Goal: Find contact information: Find contact information

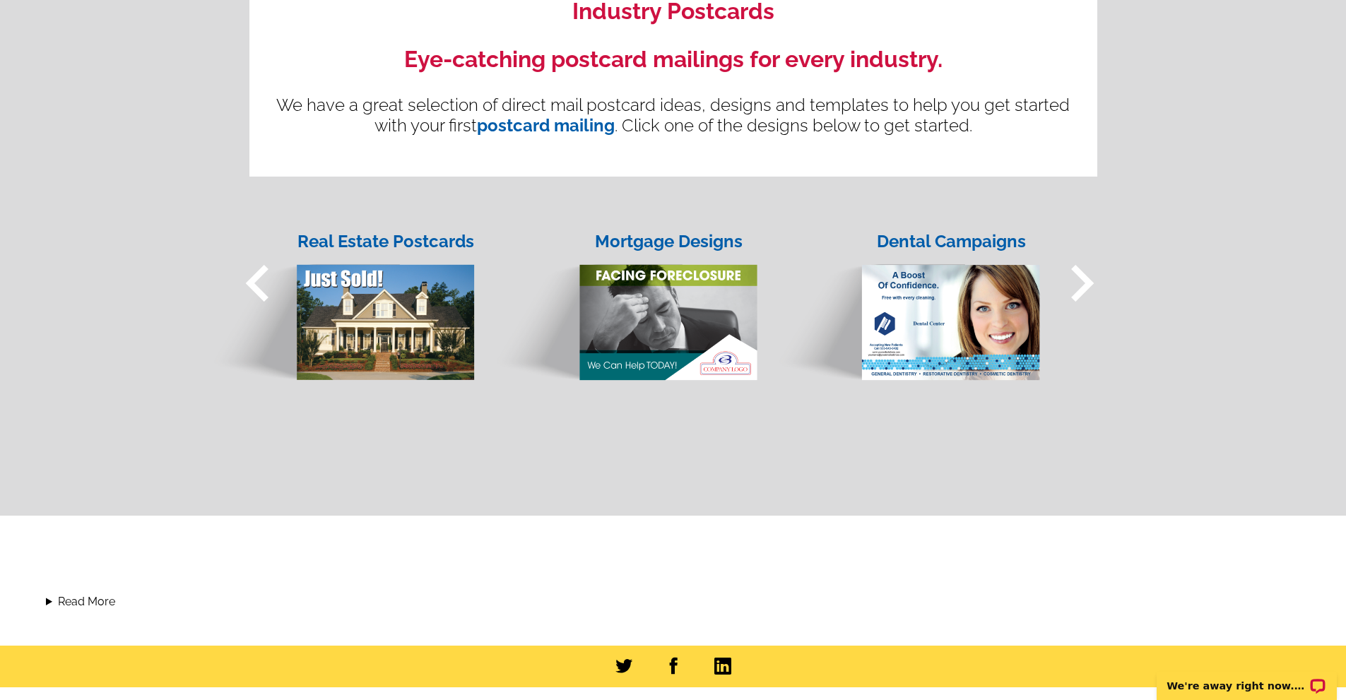
scroll to position [1337, 0]
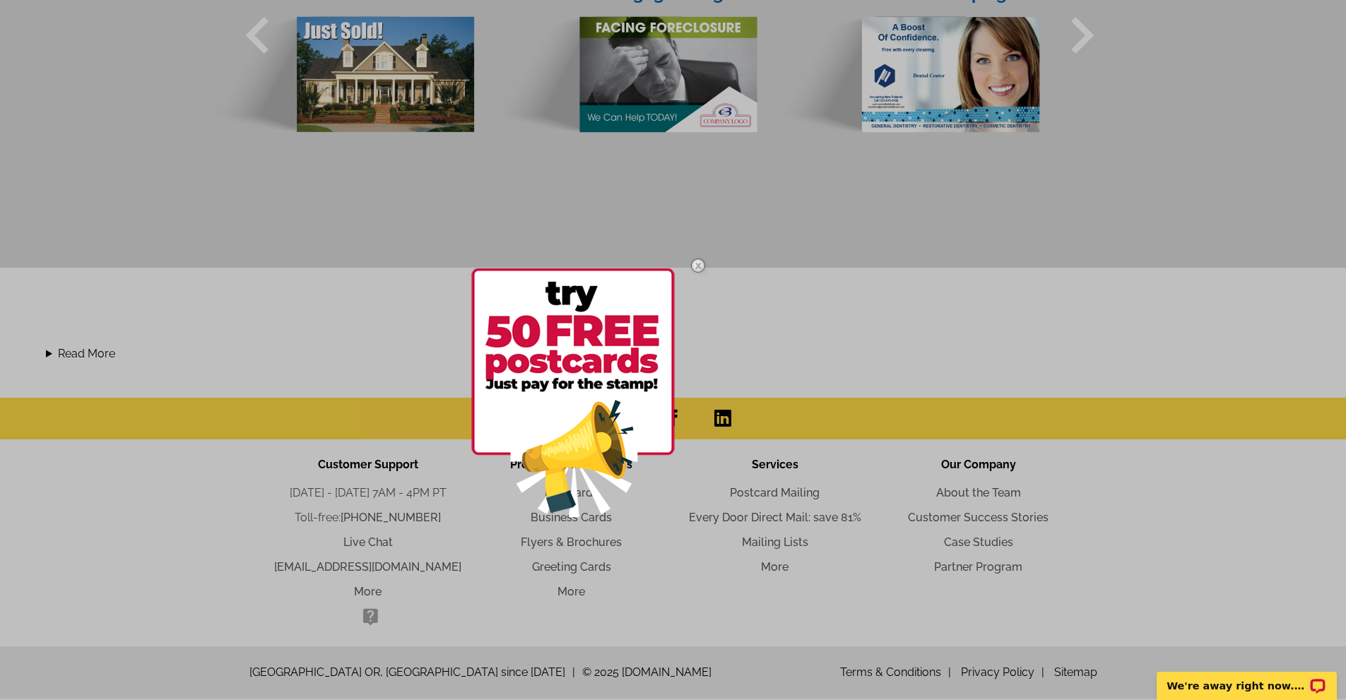
click at [699, 263] on img at bounding box center [698, 265] width 41 height 41
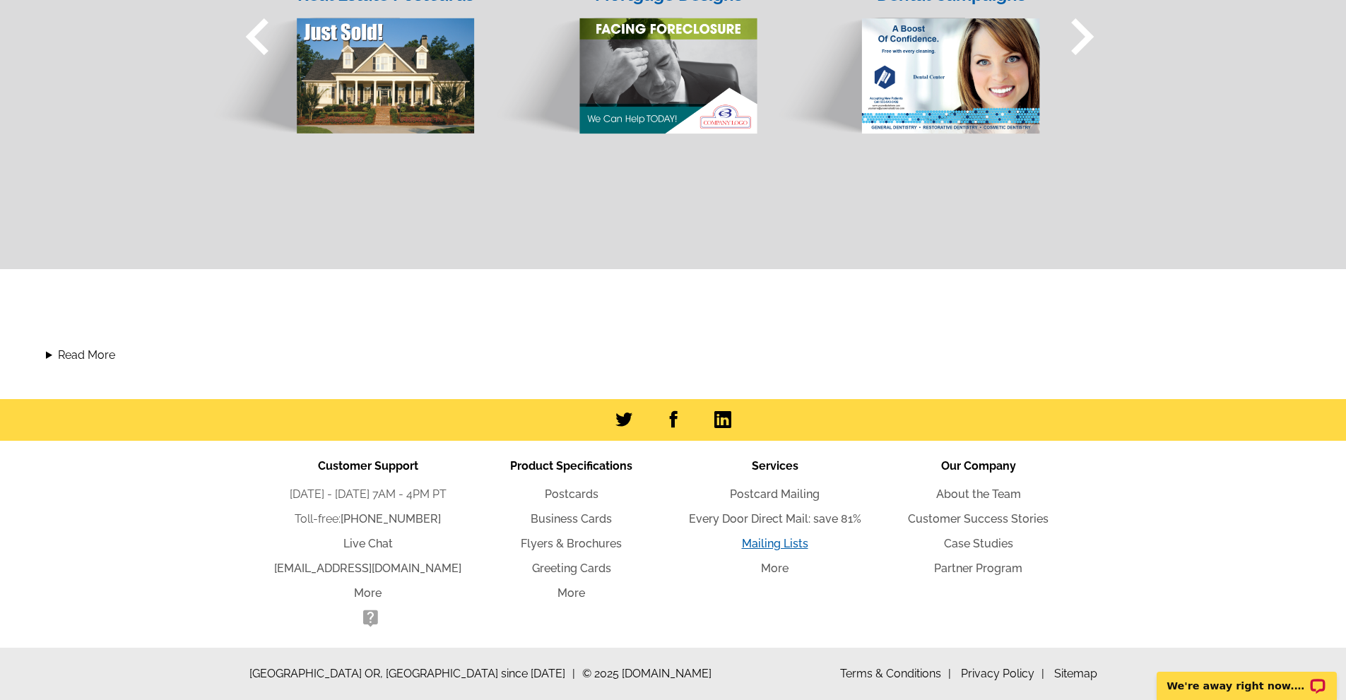
click at [768, 546] on link "Mailing Lists" at bounding box center [775, 543] width 66 height 13
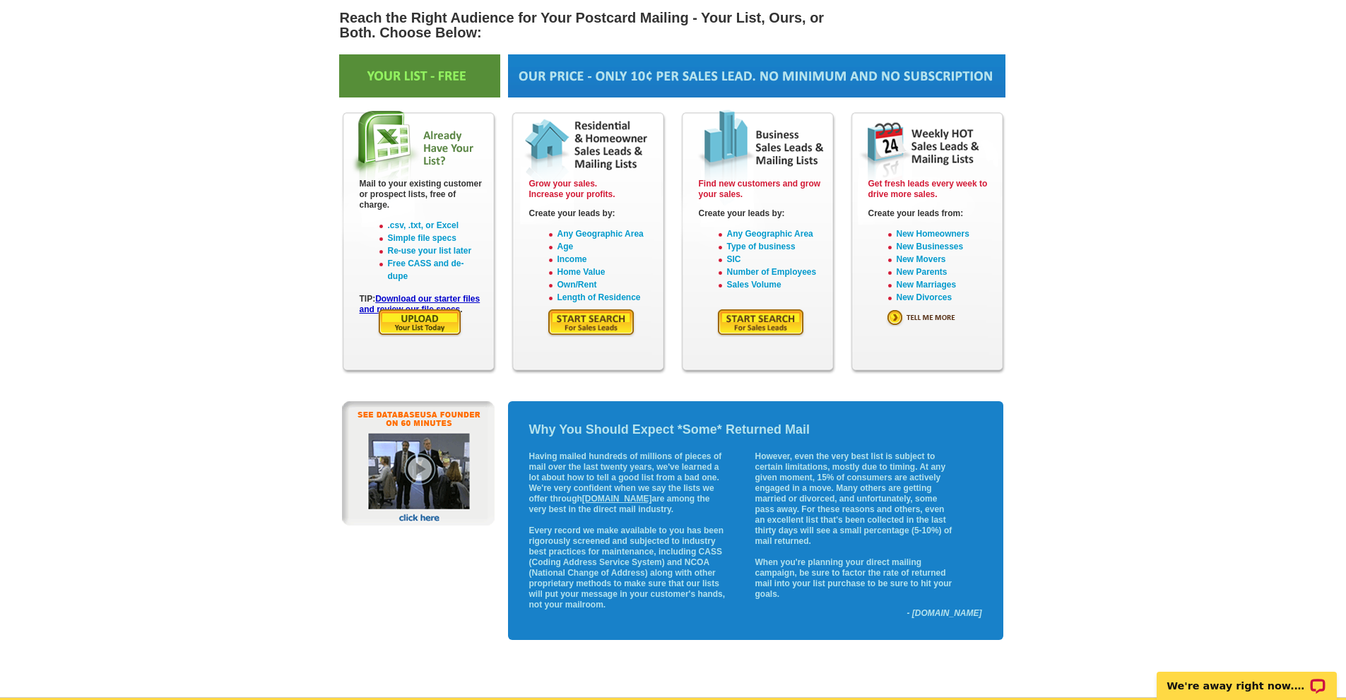
scroll to position [430, 0]
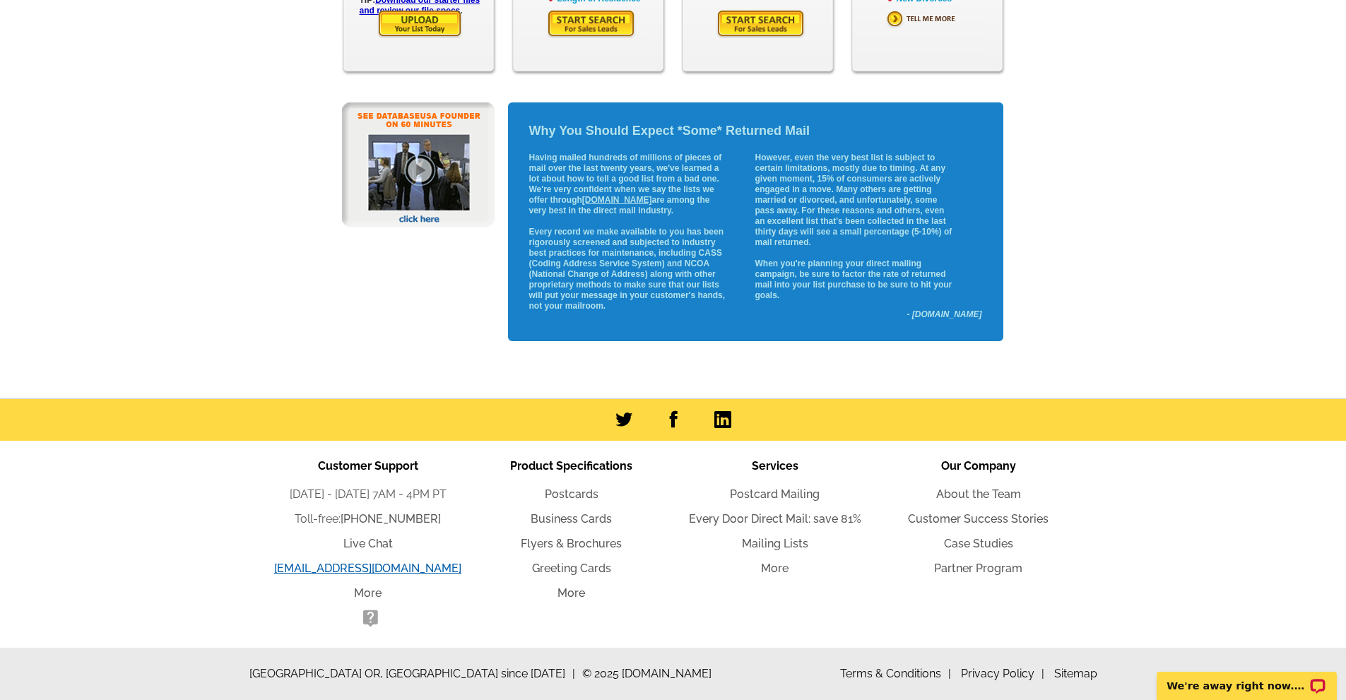
click at [366, 571] on link "[EMAIL_ADDRESS][DOMAIN_NAME]" at bounding box center [367, 568] width 187 height 13
drag, startPoint x: 439, startPoint y: 574, endPoint x: 287, endPoint y: 568, distance: 152.7
click at [287, 568] on li "[EMAIL_ADDRESS][DOMAIN_NAME]" at bounding box center [367, 568] width 203 height 17
click at [366, 595] on link "More" at bounding box center [368, 592] width 28 height 13
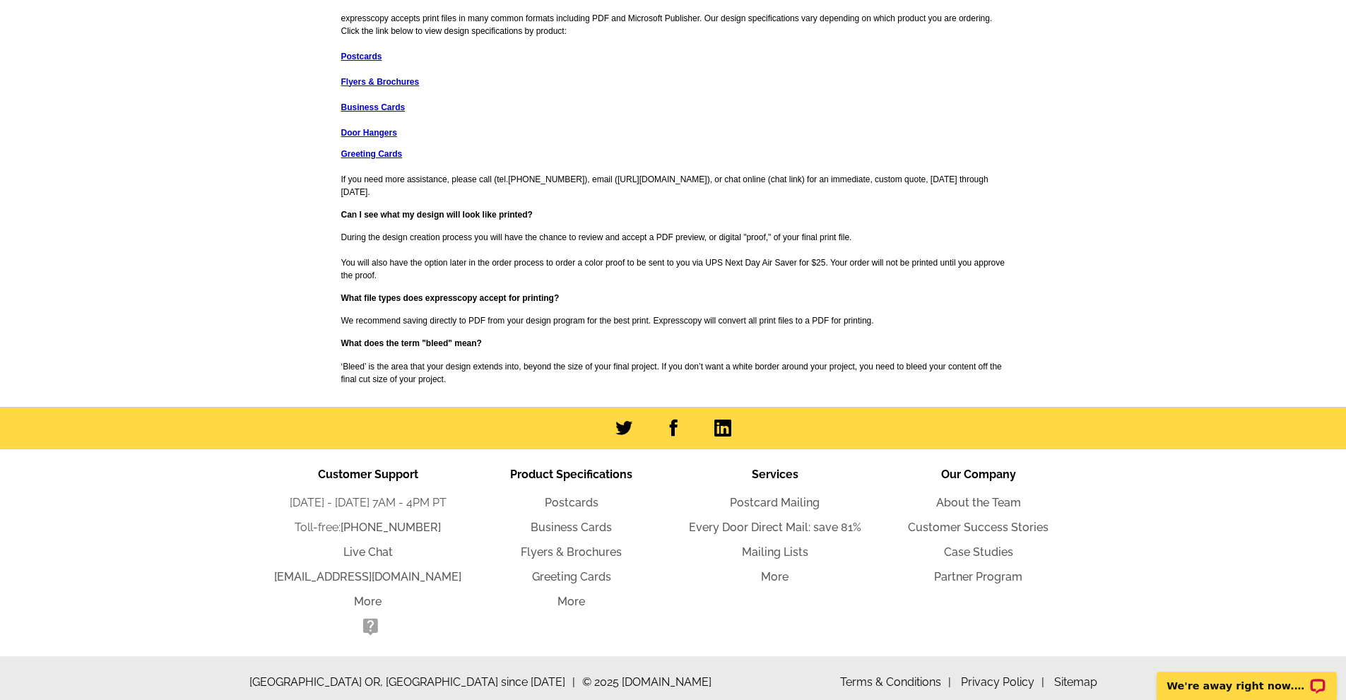
scroll to position [1782, 0]
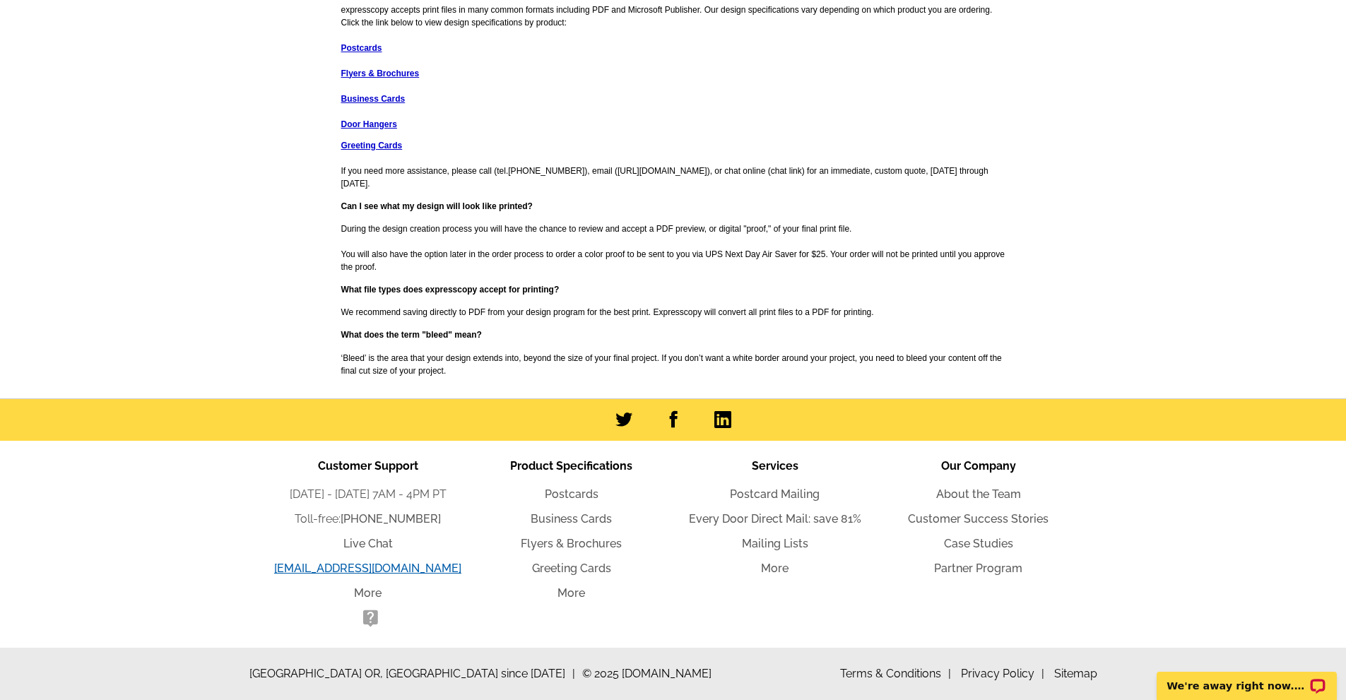
click at [408, 572] on link "[EMAIL_ADDRESS][DOMAIN_NAME]" at bounding box center [367, 568] width 187 height 13
drag, startPoint x: 447, startPoint y: 571, endPoint x: 292, endPoint y: 569, distance: 154.7
click at [292, 567] on li "[EMAIL_ADDRESS][DOMAIN_NAME]" at bounding box center [367, 568] width 203 height 17
copy link "[EMAIL_ADDRESS][DOMAIN_NAME]"
